Goal: Information Seeking & Learning: Learn about a topic

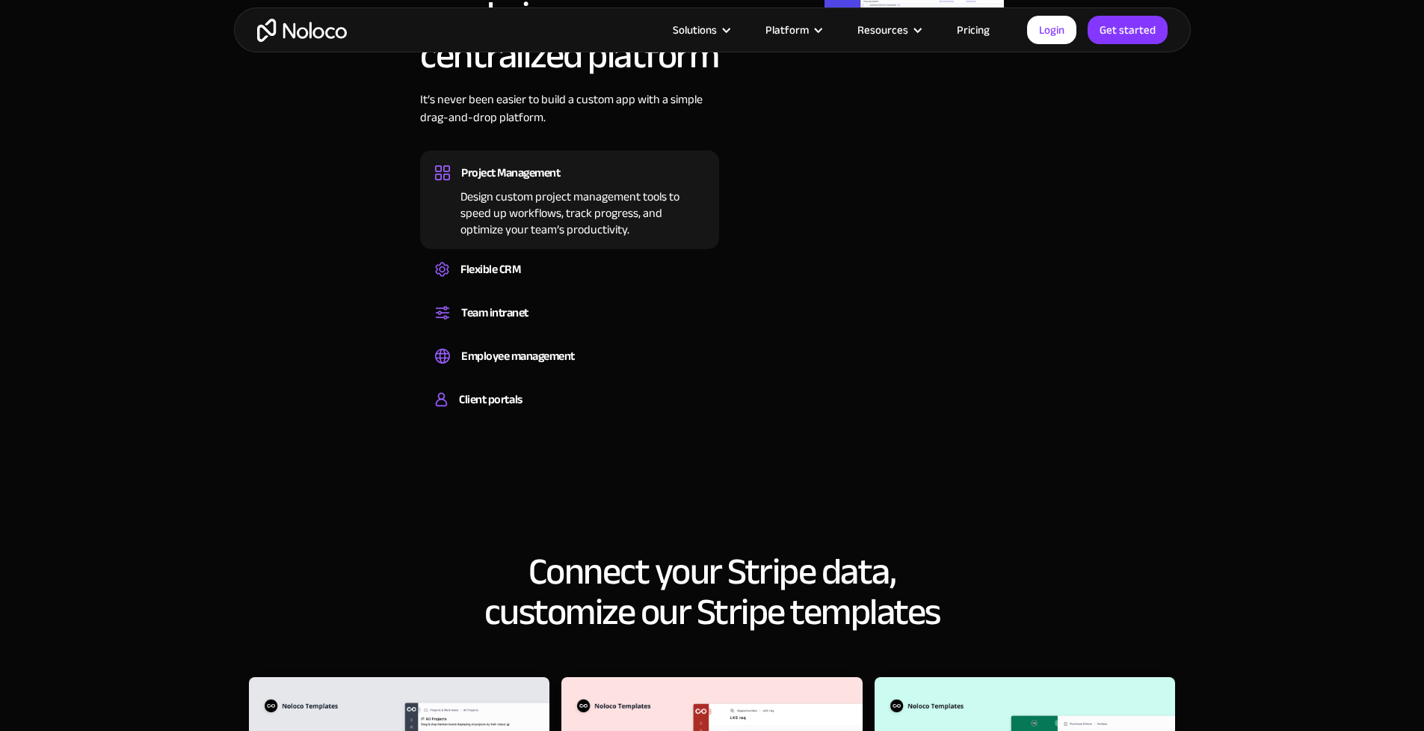
scroll to position [1364, 0]
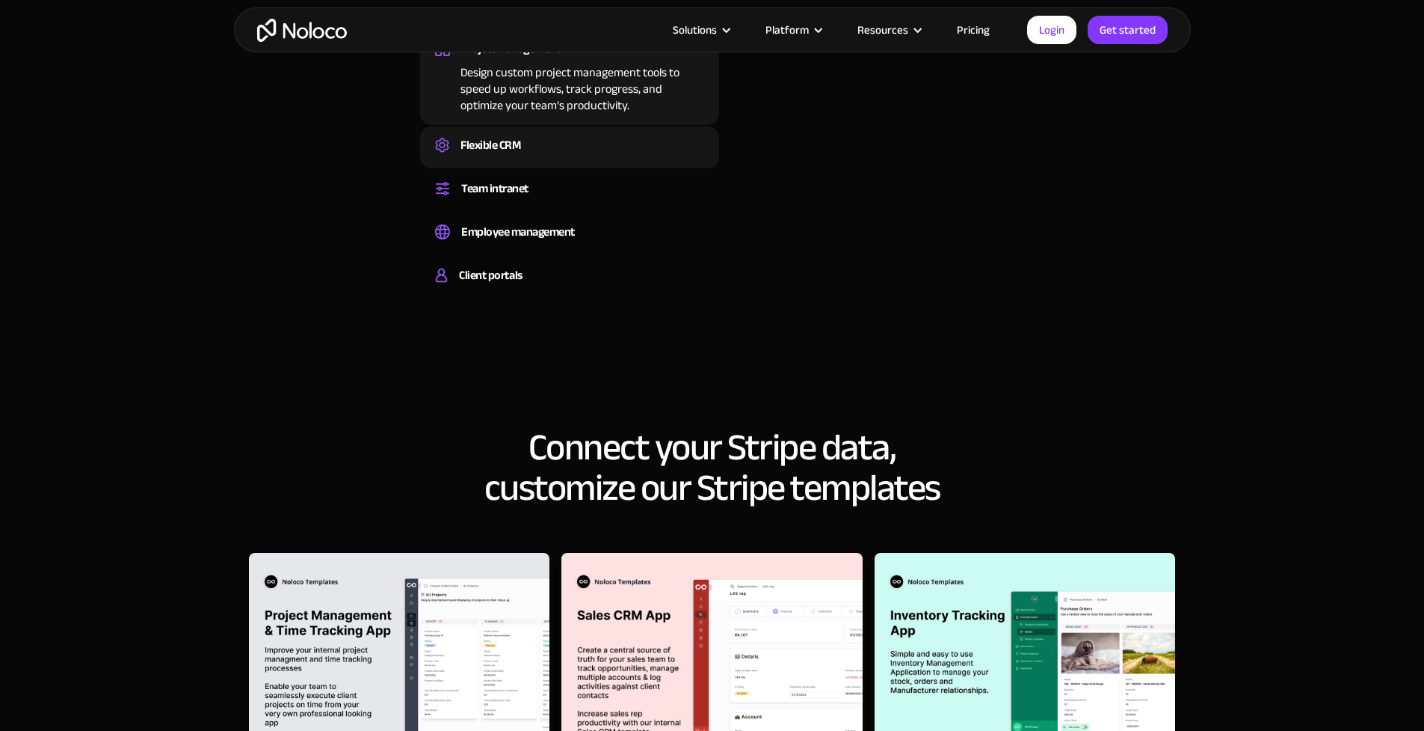
click at [511, 135] on div "Flexible CRM" at bounding box center [491, 145] width 60 height 22
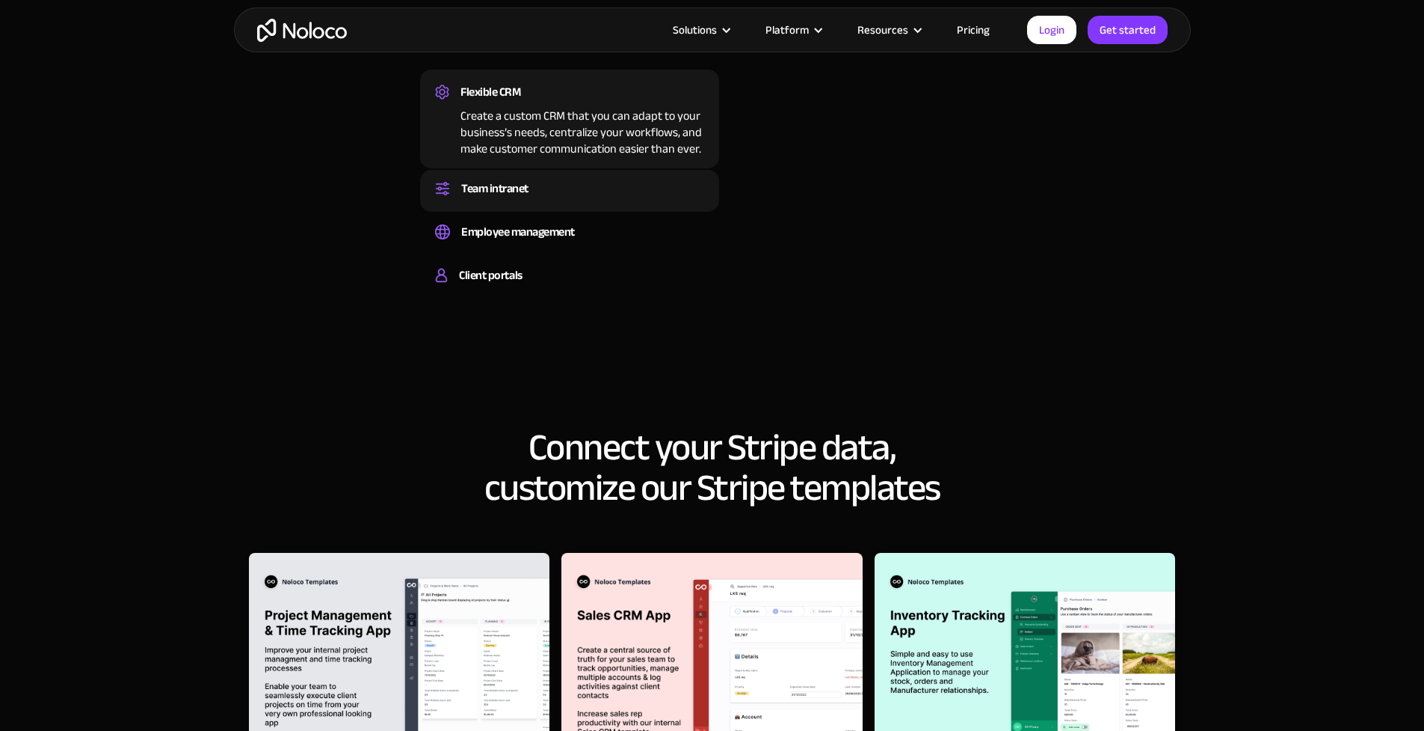
click at [510, 176] on div "Team intranet Set up a central space for your team to collaborate, share inform…" at bounding box center [569, 191] width 299 height 42
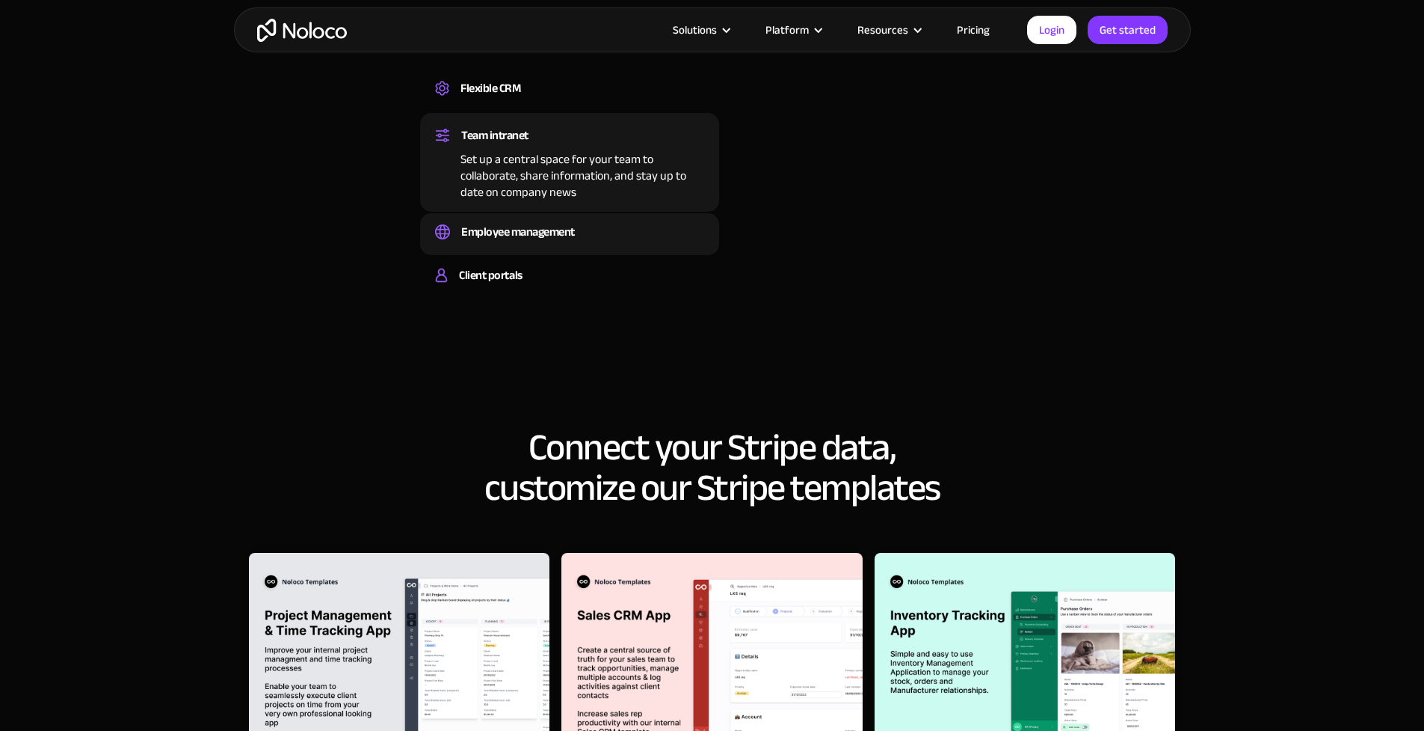
click at [510, 225] on div "Employee management" at bounding box center [518, 232] width 114 height 22
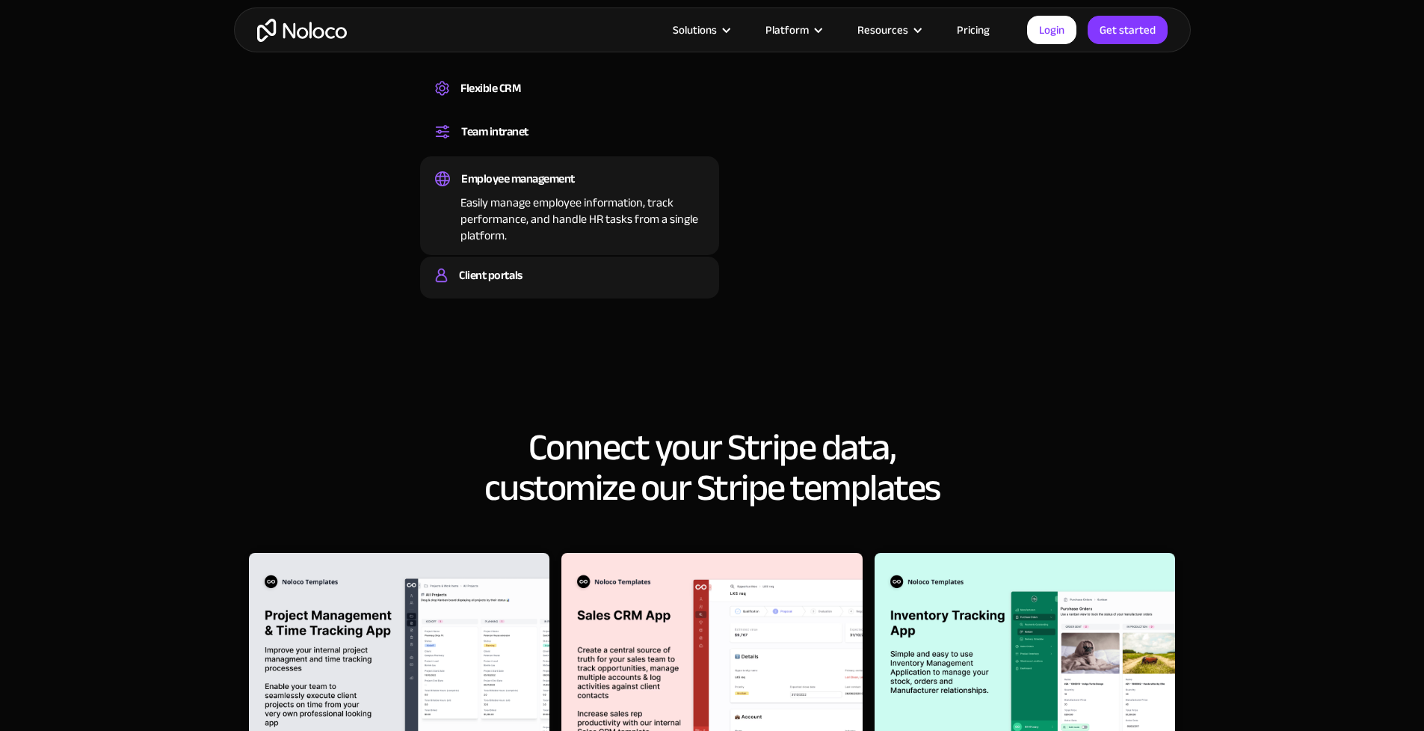
click at [508, 274] on div "Client portals" at bounding box center [490, 275] width 63 height 22
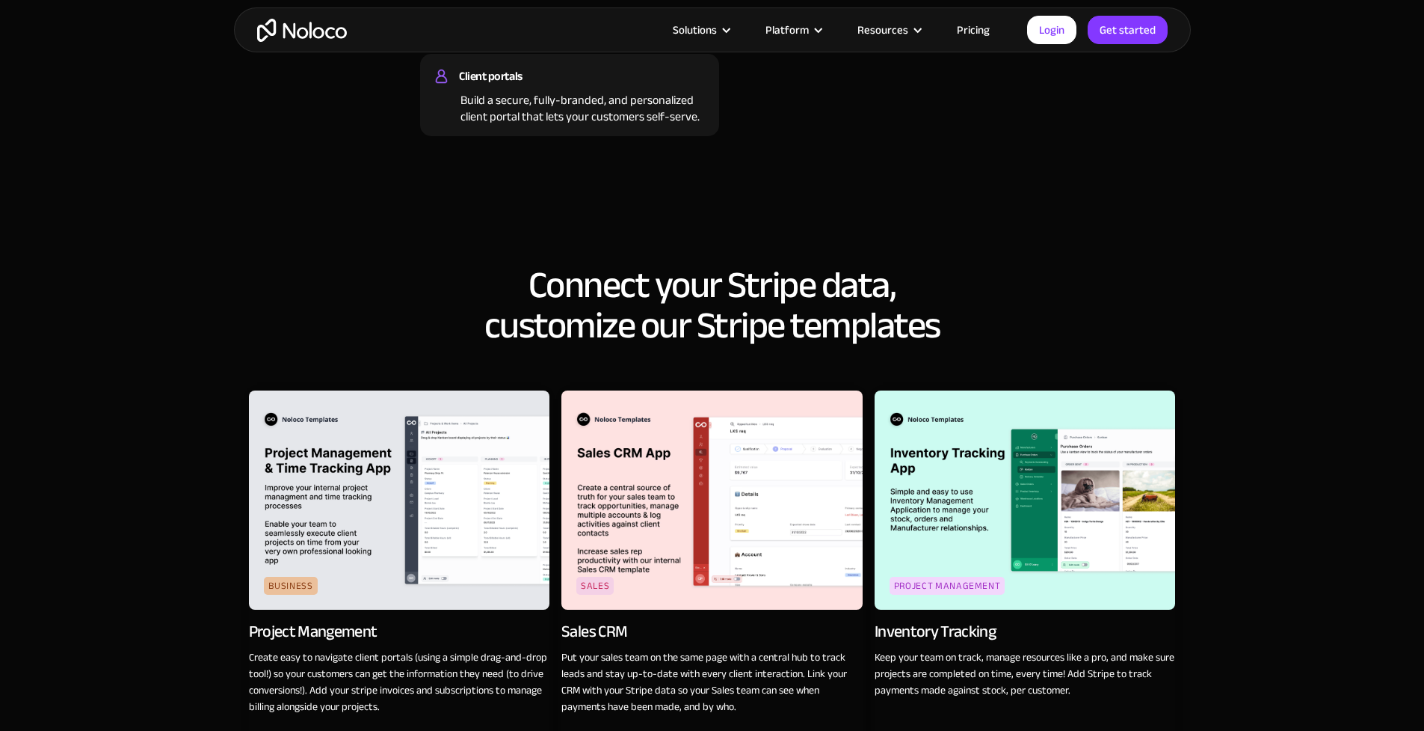
scroll to position [1635, 0]
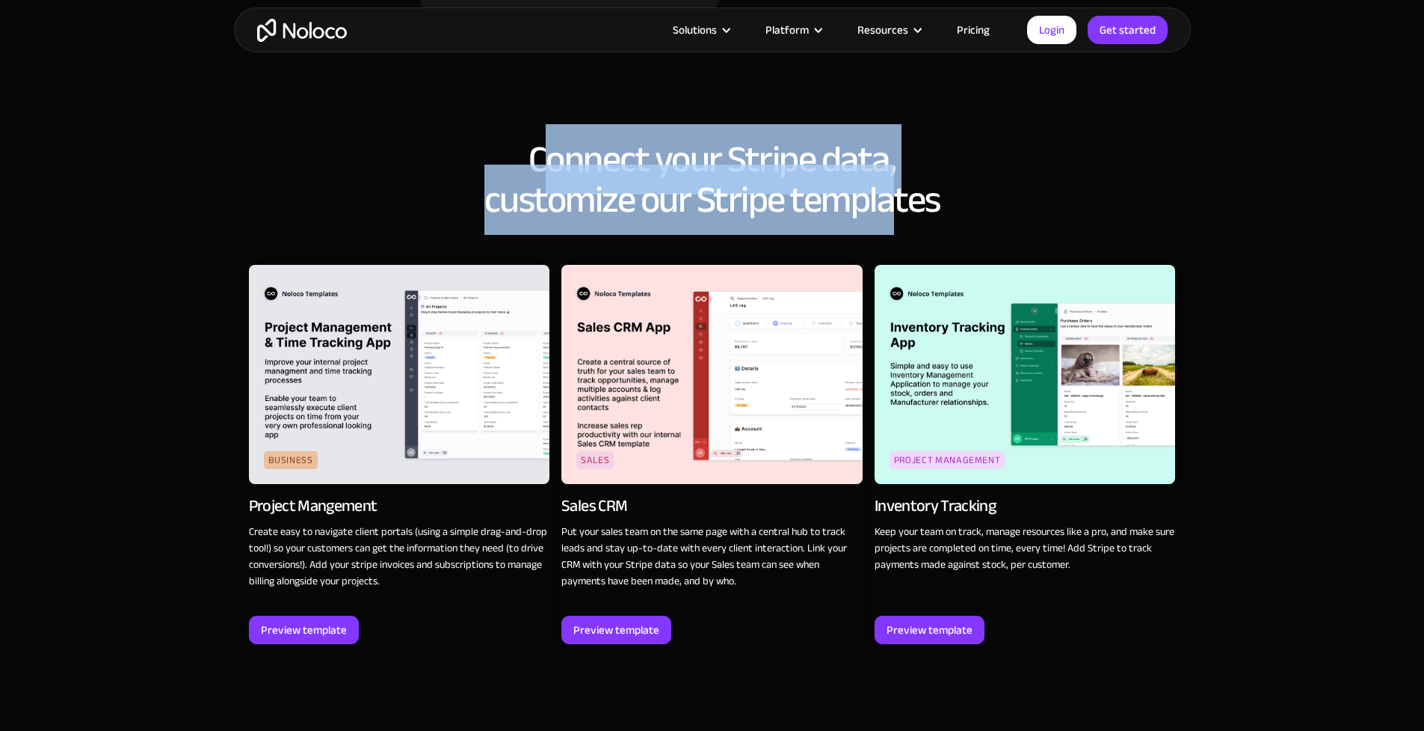
drag, startPoint x: 545, startPoint y: 163, endPoint x: 942, endPoint y: 170, distance: 397.1
click at [889, 167] on h2 "Connect your Stripe data, customize our Stripe templates" at bounding box center [712, 179] width 927 height 81
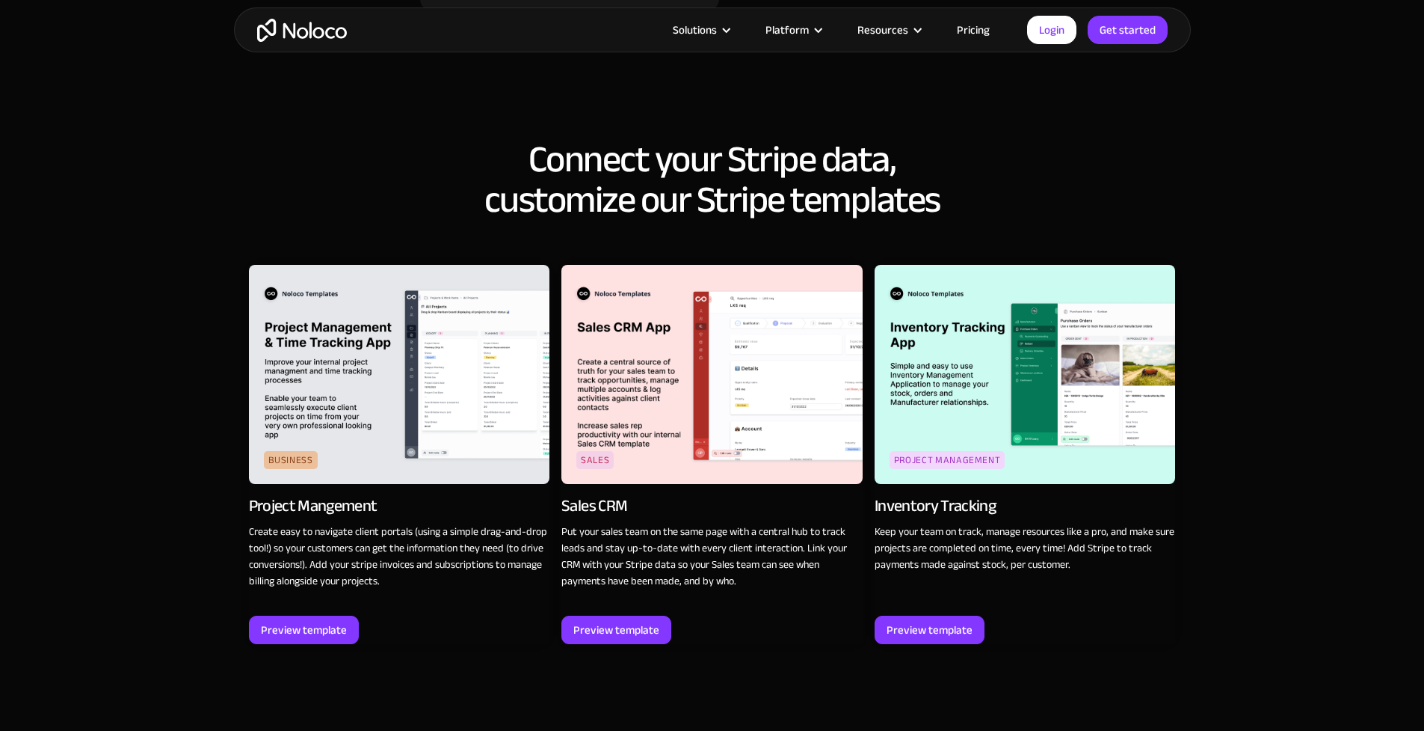
click at [957, 172] on h2 "Connect your Stripe data, customize our Stripe templates" at bounding box center [712, 179] width 927 height 81
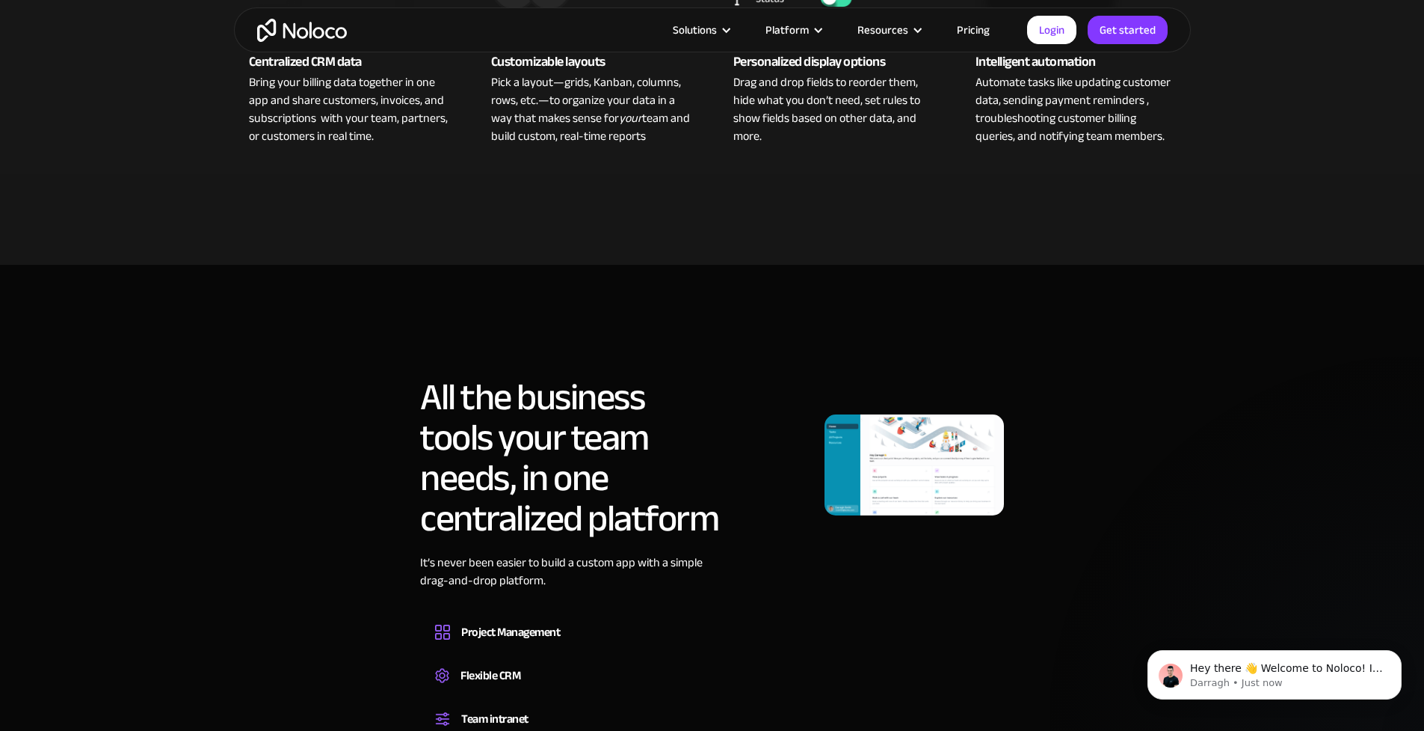
scroll to position [0, 0]
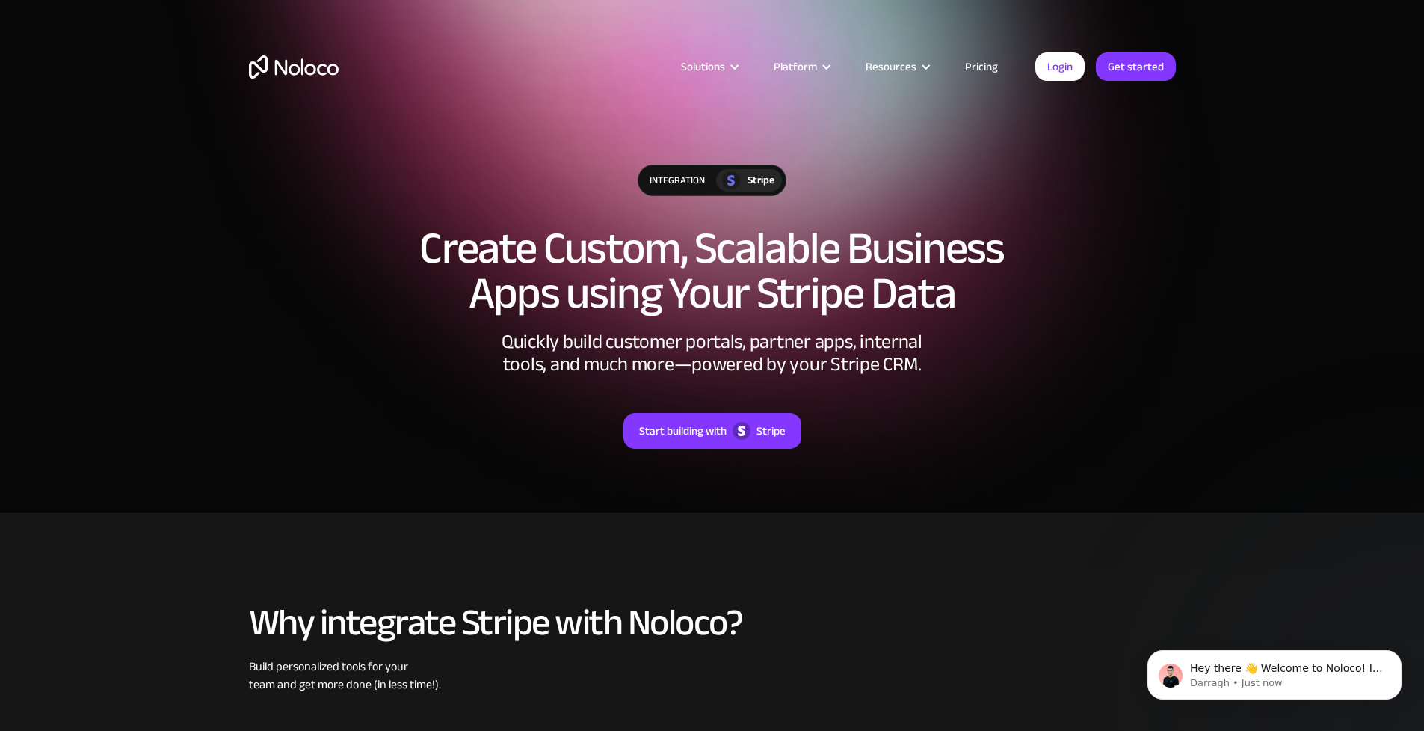
click at [662, 177] on div "integration" at bounding box center [678, 180] width 78 height 30
click at [710, 428] on div "Start building with" at bounding box center [682, 430] width 87 height 19
